Goal: Navigation & Orientation: Understand site structure

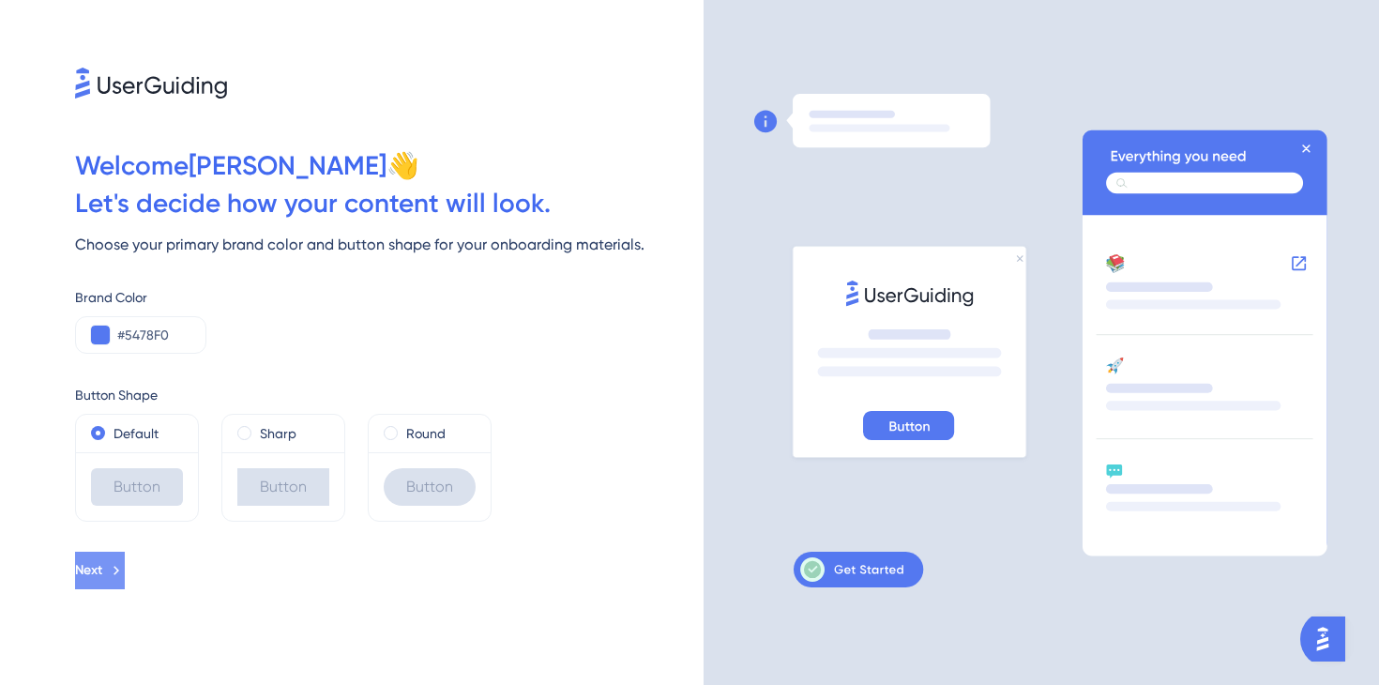
click at [125, 584] on button "Next" at bounding box center [100, 571] width 50 height 38
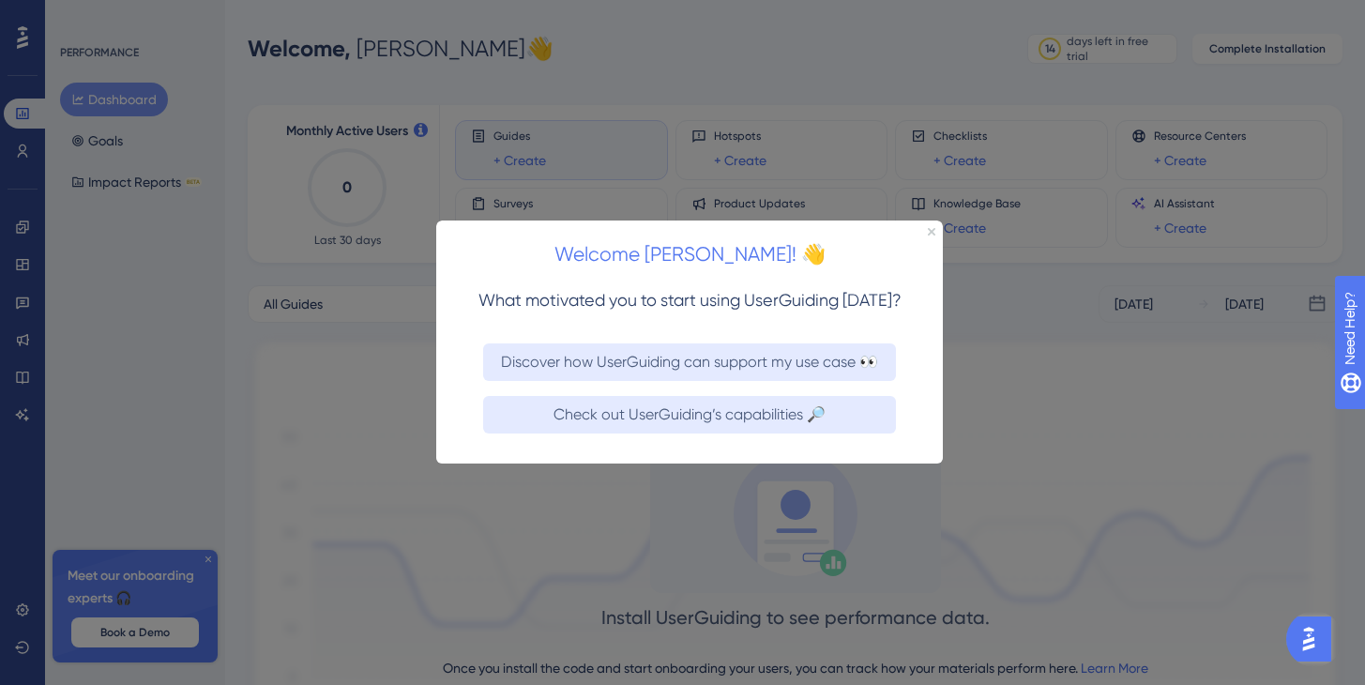
click at [364, 434] on div at bounding box center [682, 342] width 1365 height 685
click at [1173, 388] on div at bounding box center [682, 342] width 1365 height 685
click at [936, 238] on div "Welcome Paula! 👋" at bounding box center [689, 250] width 507 height 58
click at [931, 231] on icon "Close Preview" at bounding box center [932, 232] width 8 height 8
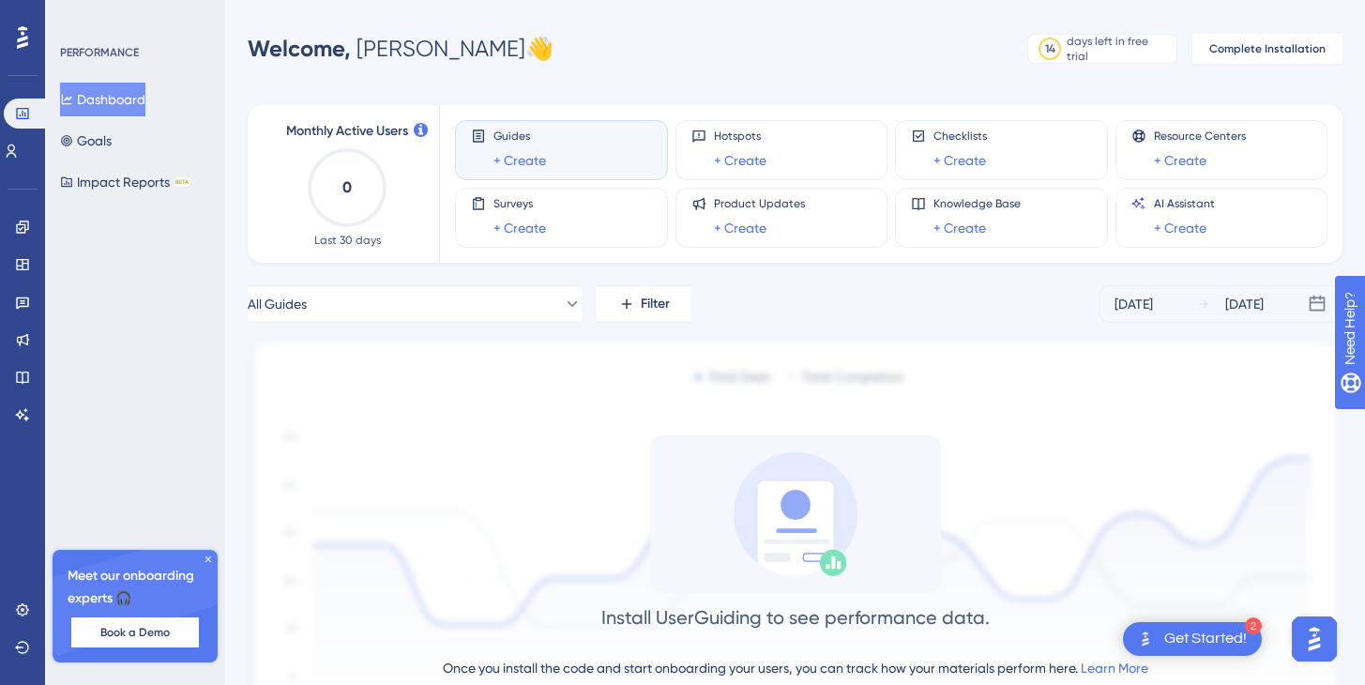
click at [22, 29] on icon at bounding box center [22, 37] width 11 height 23
click at [32, 42] on div at bounding box center [23, 38] width 30 height 30
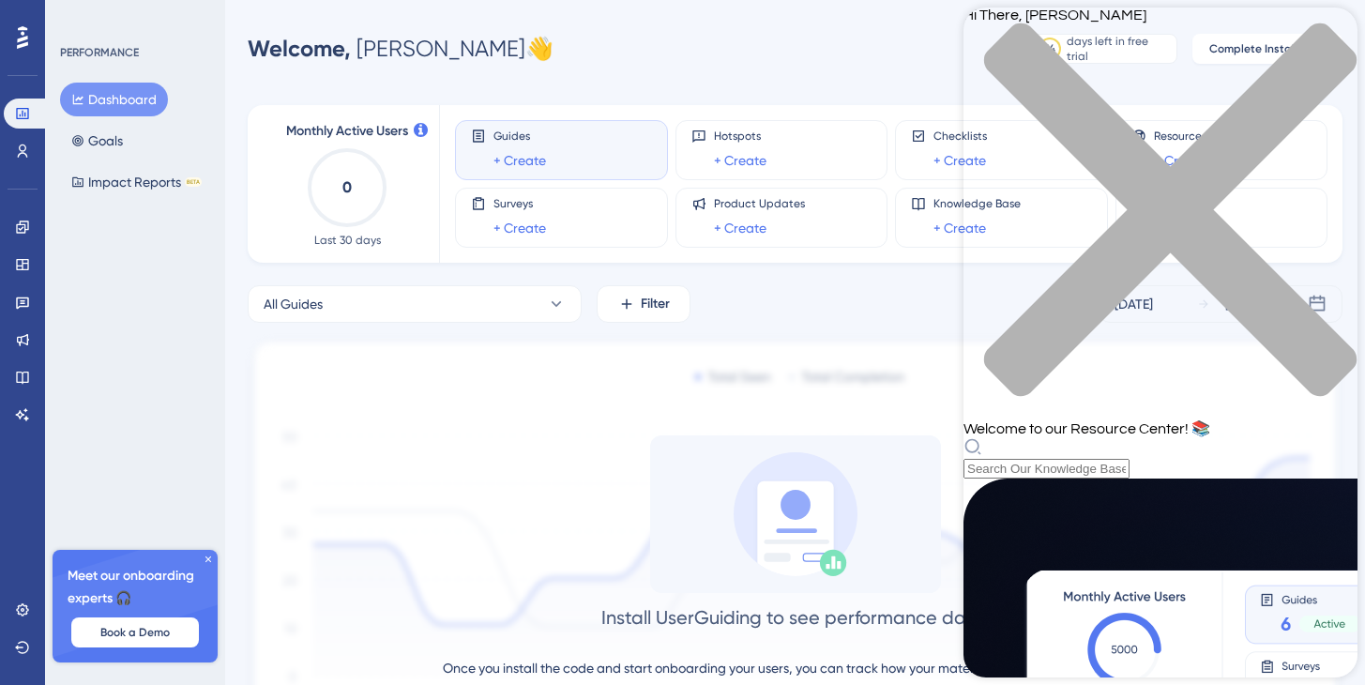
scroll to position [124, 0]
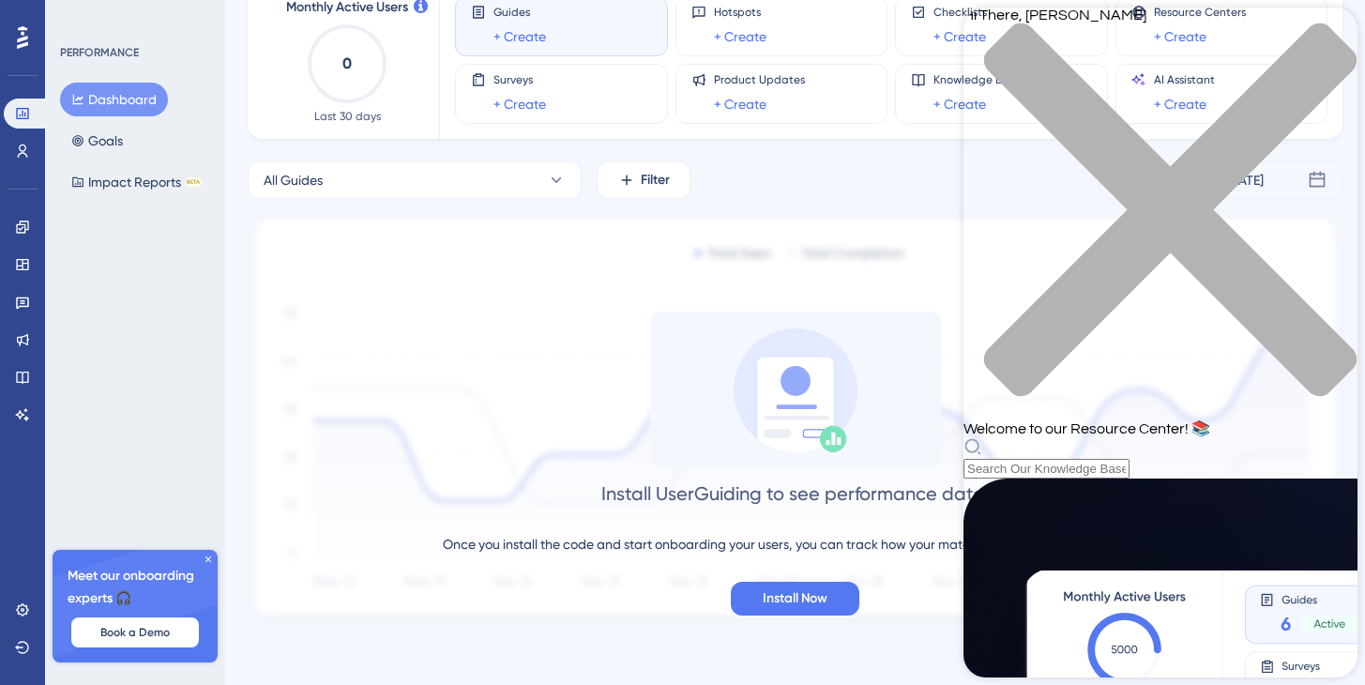
click at [1334, 39] on div "close resource center" at bounding box center [1161, 221] width 394 height 397
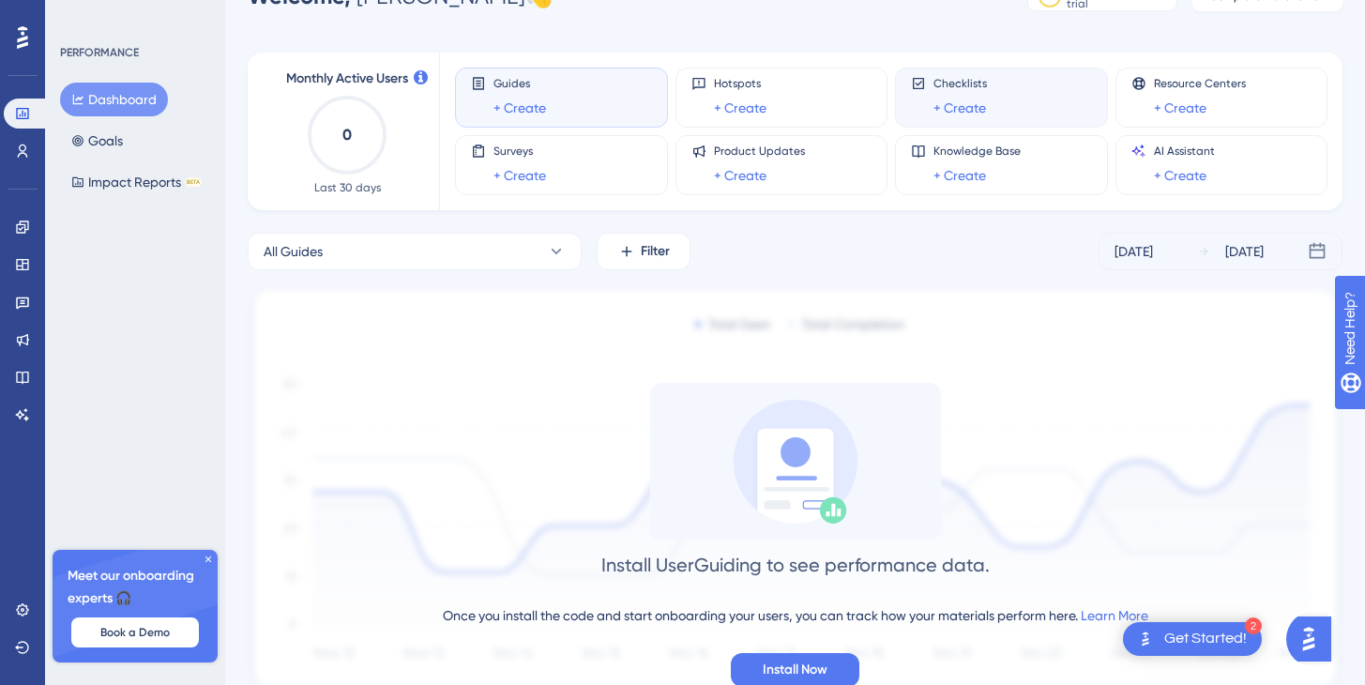
scroll to position [0, 0]
